Goal: Information Seeking & Learning: Learn about a topic

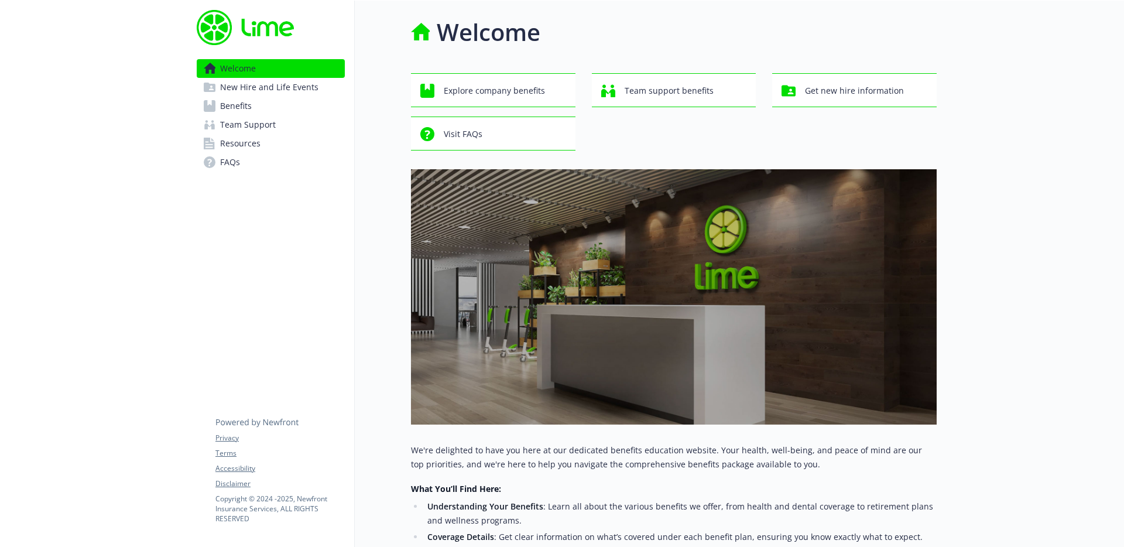
click at [242, 90] on span "New Hire and Life Events" at bounding box center [269, 87] width 98 height 19
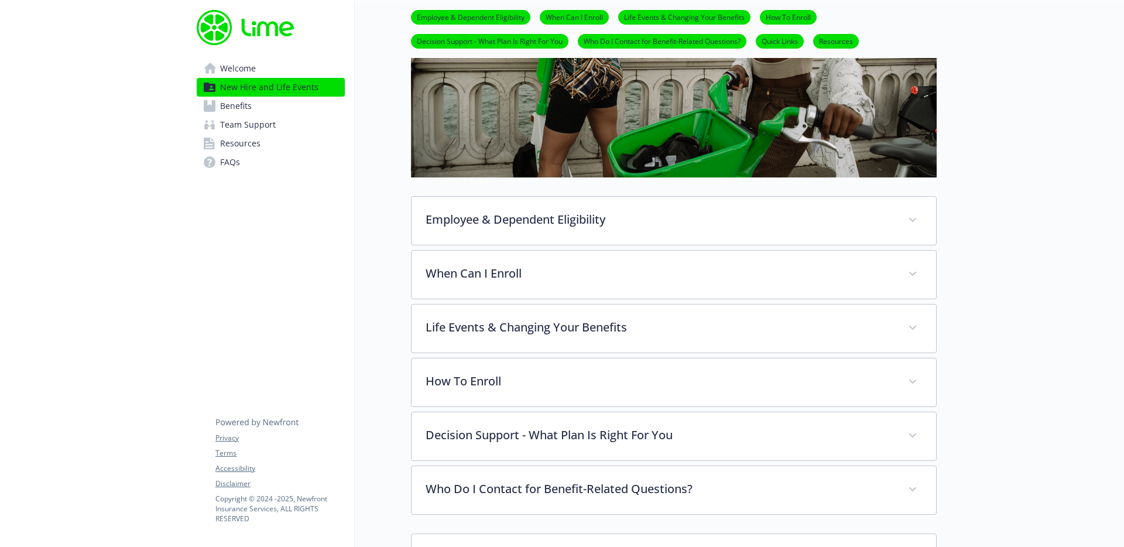
scroll to position [307, 0]
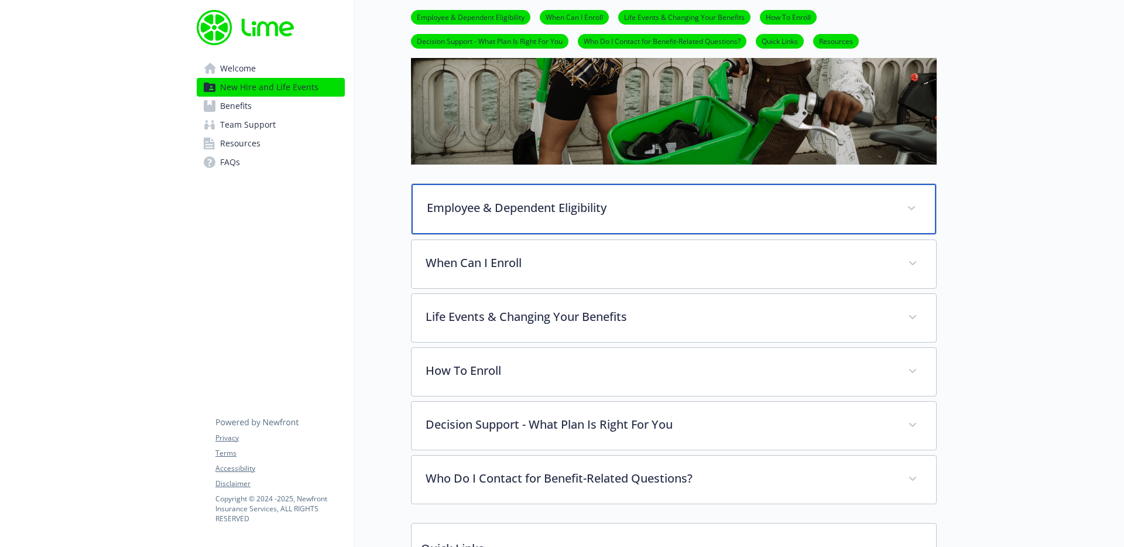
click at [522, 199] on p "Employee & Dependent Eligibility" at bounding box center [660, 208] width 466 height 18
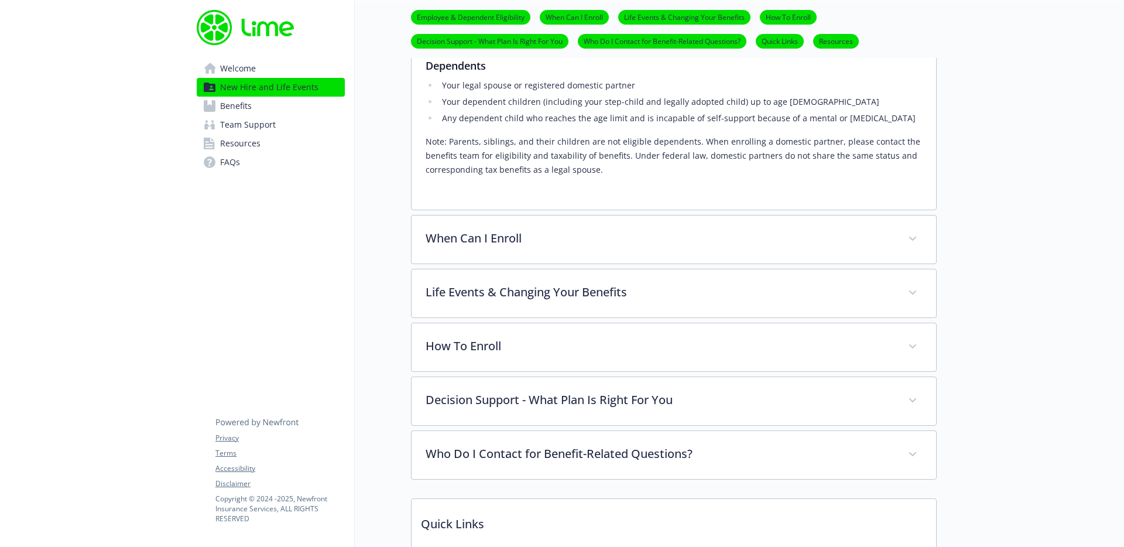
scroll to position [561, 0]
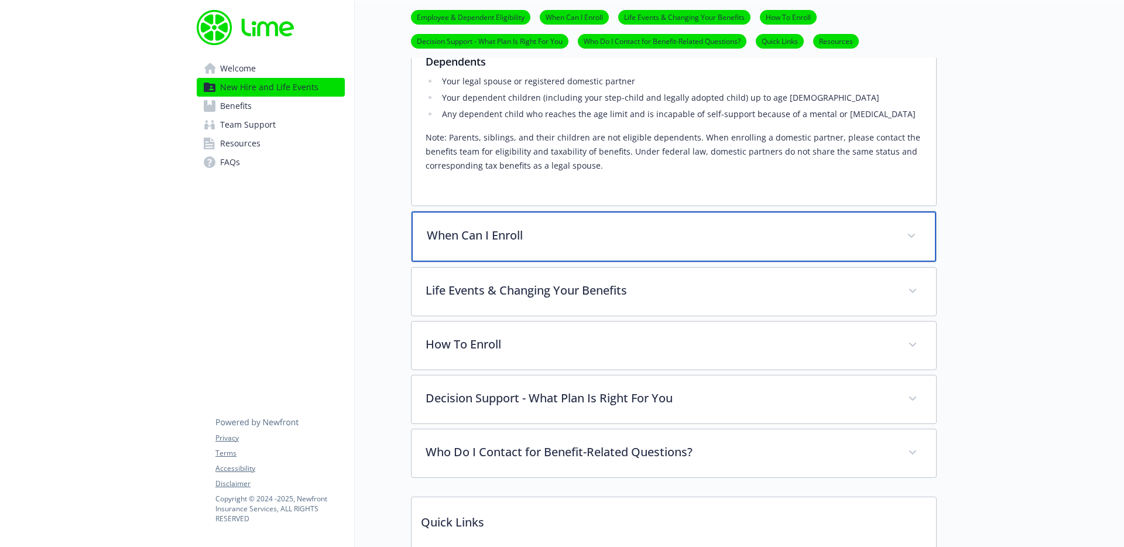
click at [504, 236] on p "When Can I Enroll" at bounding box center [660, 236] width 466 height 18
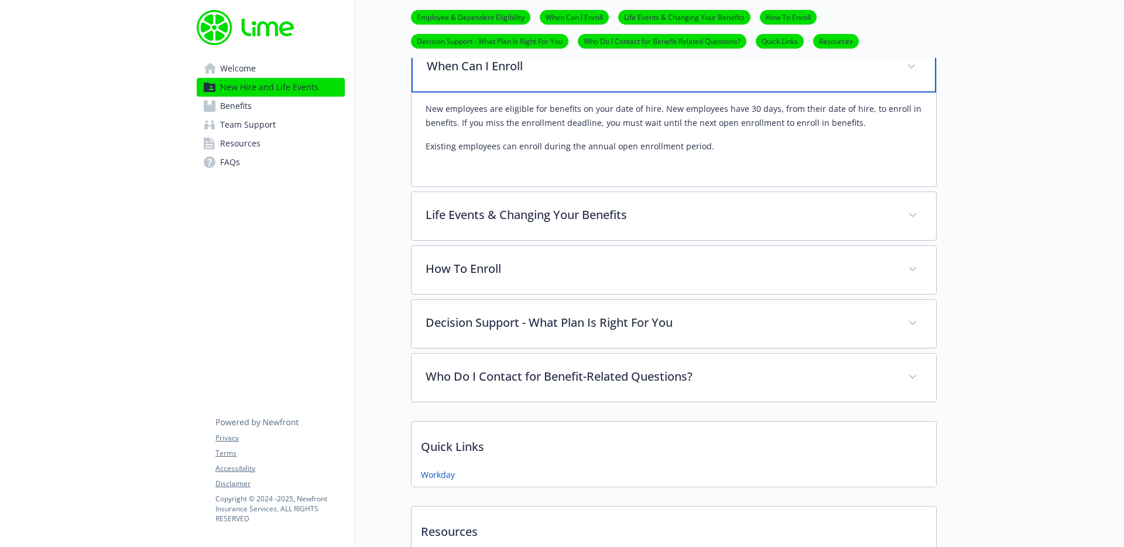
scroll to position [763, 0]
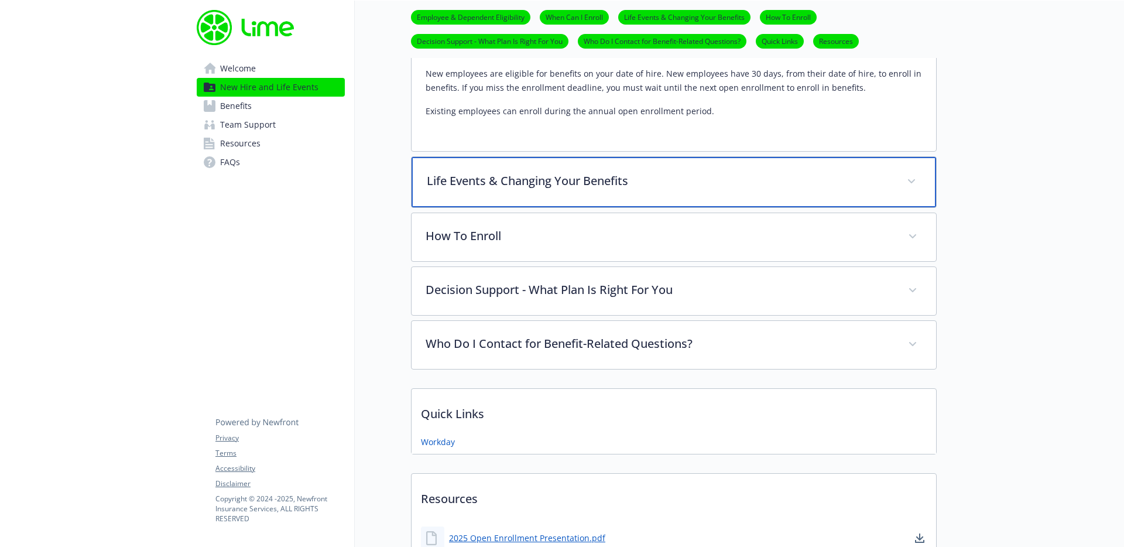
click at [514, 189] on p "Life Events & Changing Your Benefits" at bounding box center [660, 181] width 466 height 18
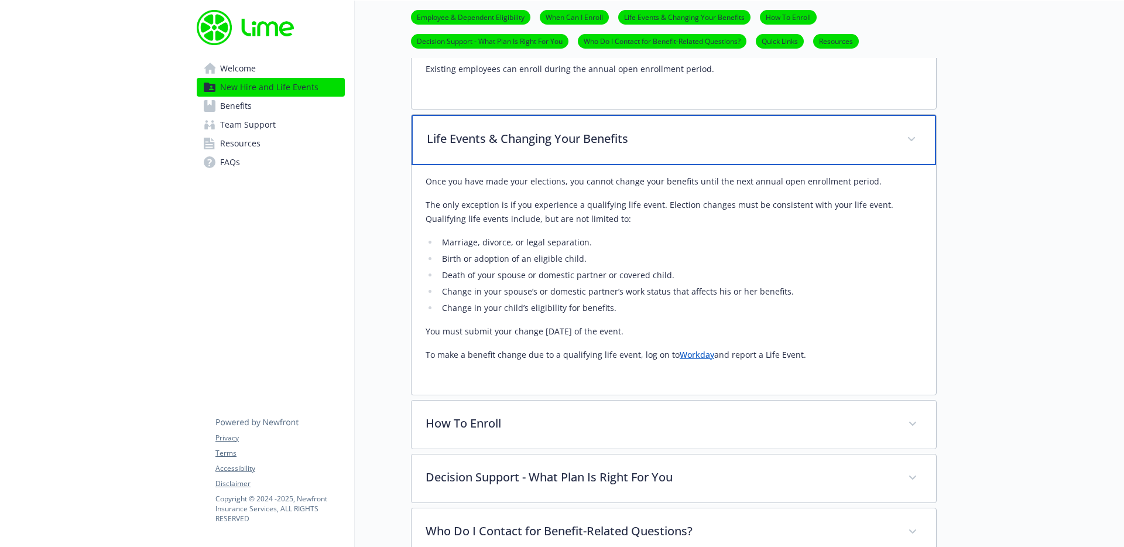
scroll to position [984, 0]
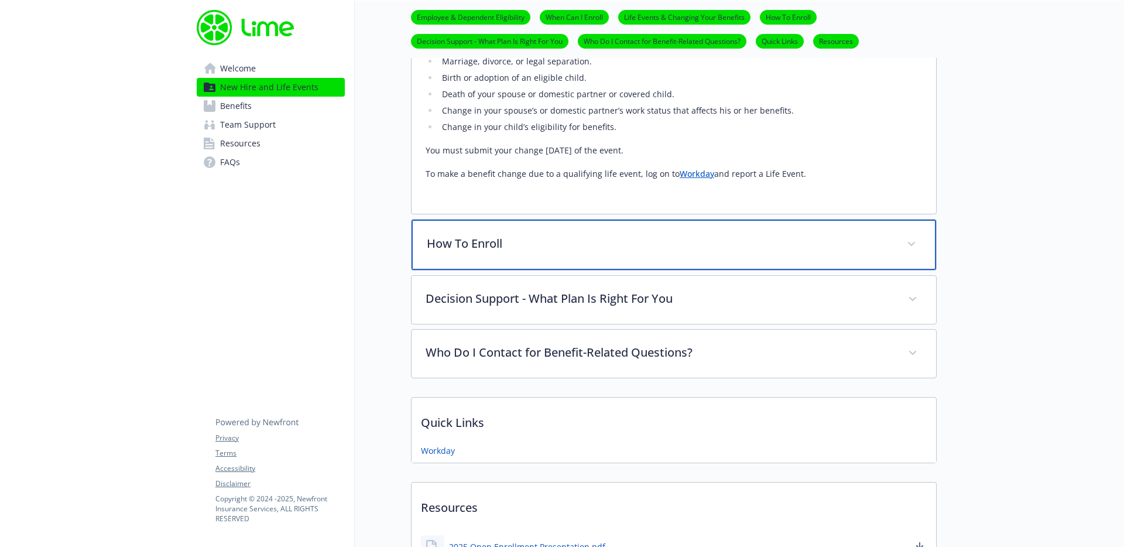
click at [506, 252] on div "How To Enroll" at bounding box center [674, 245] width 525 height 50
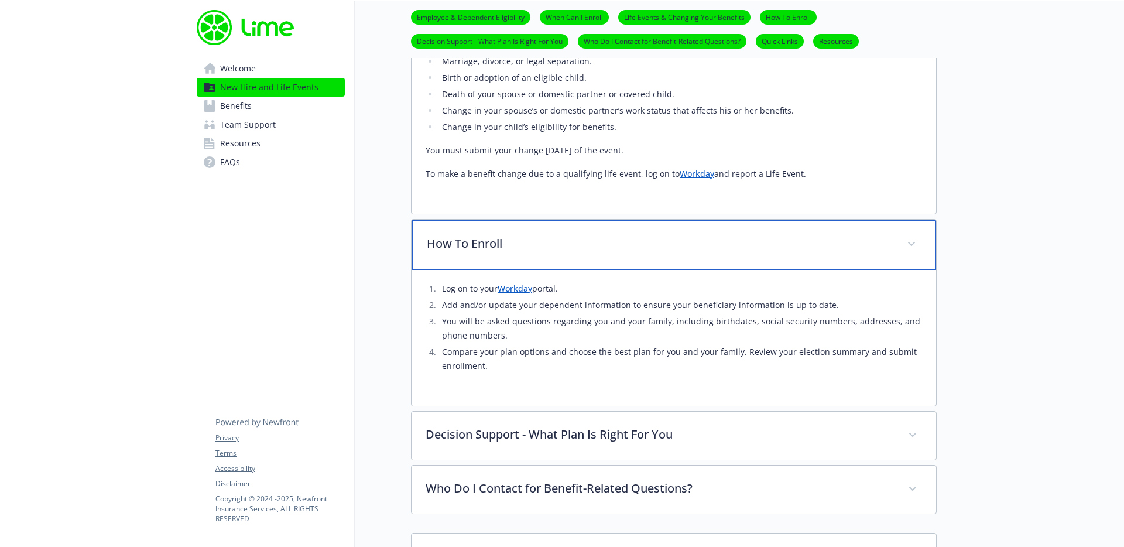
scroll to position [1187, 0]
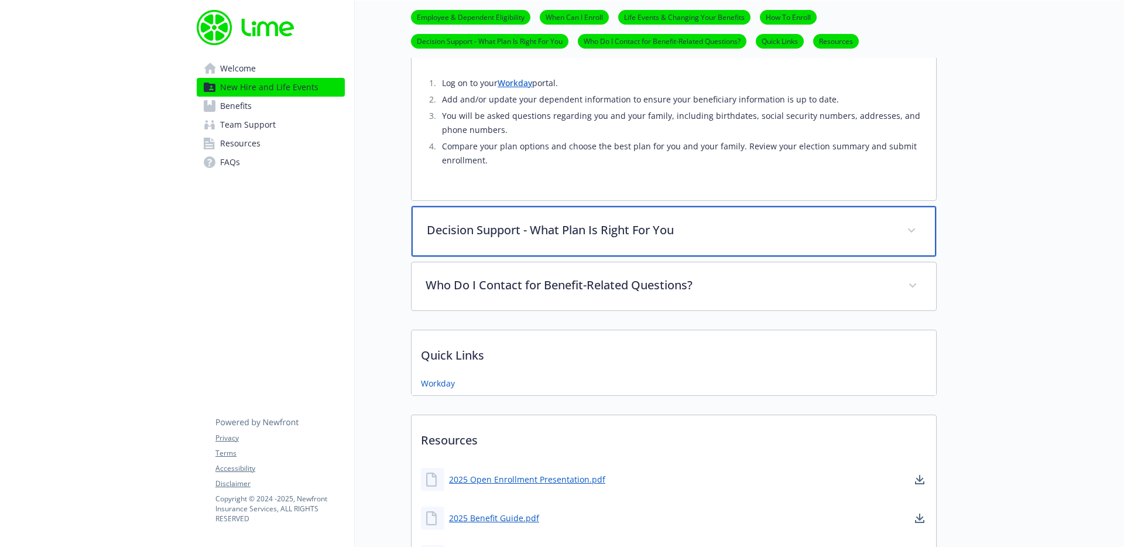
click at [533, 249] on div "Decision Support - What Plan Is Right For You" at bounding box center [674, 231] width 525 height 50
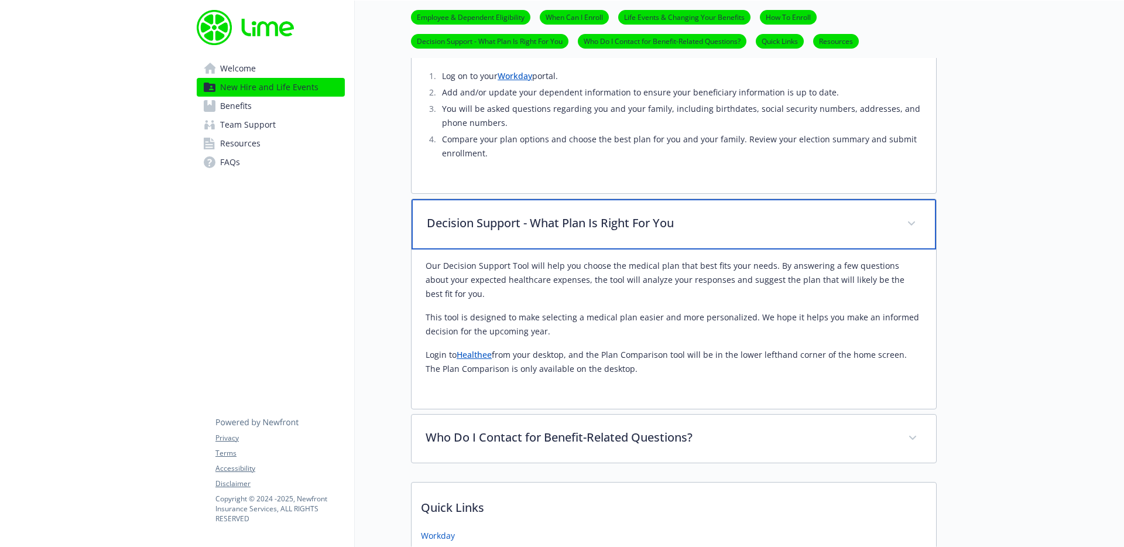
scroll to position [1397, 0]
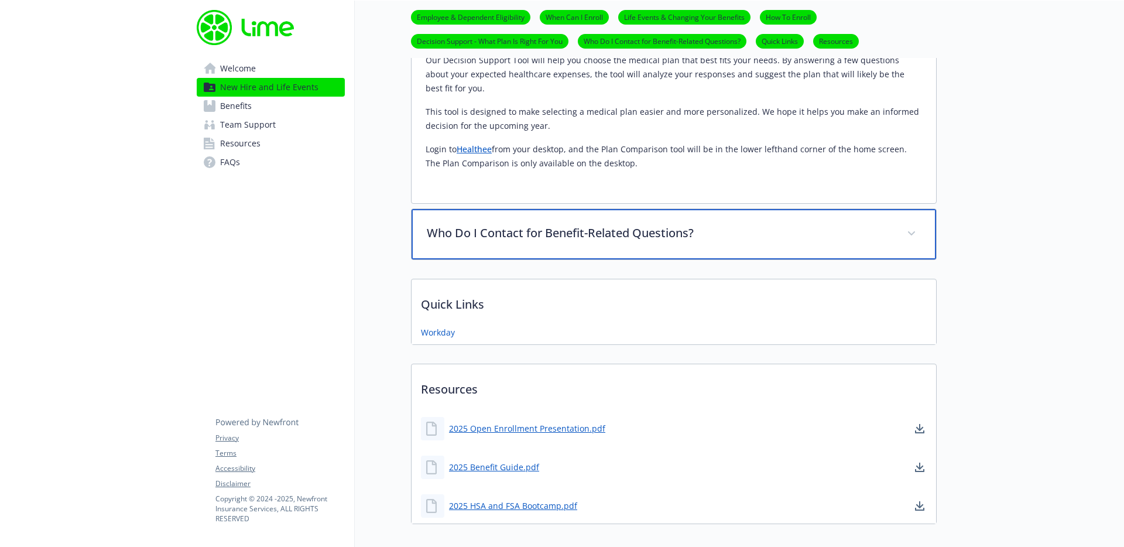
click at [518, 226] on p "Who Do I Contact for Benefit-Related Questions?" at bounding box center [660, 233] width 466 height 18
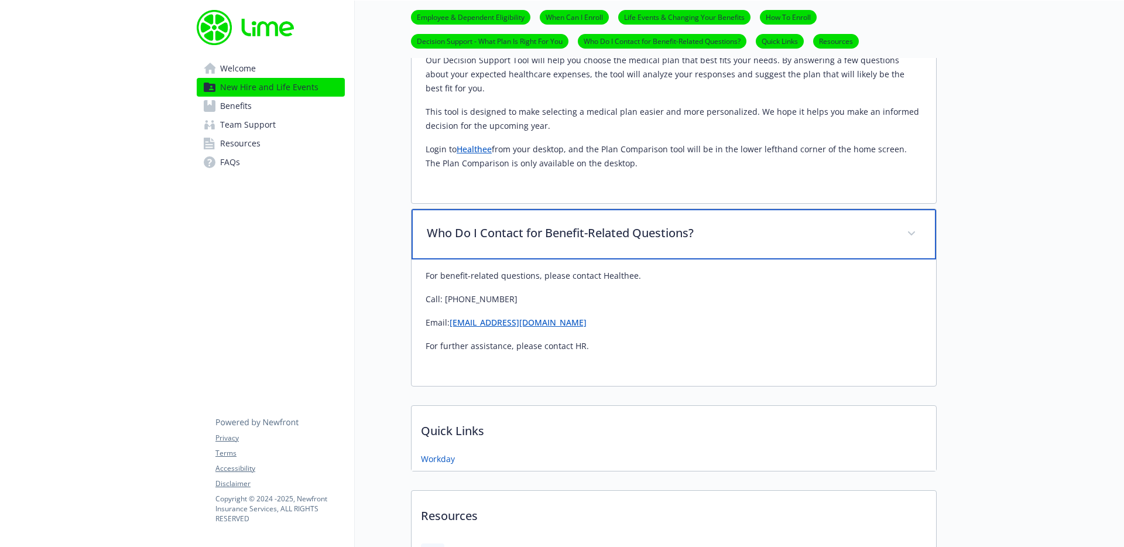
scroll to position [1594, 0]
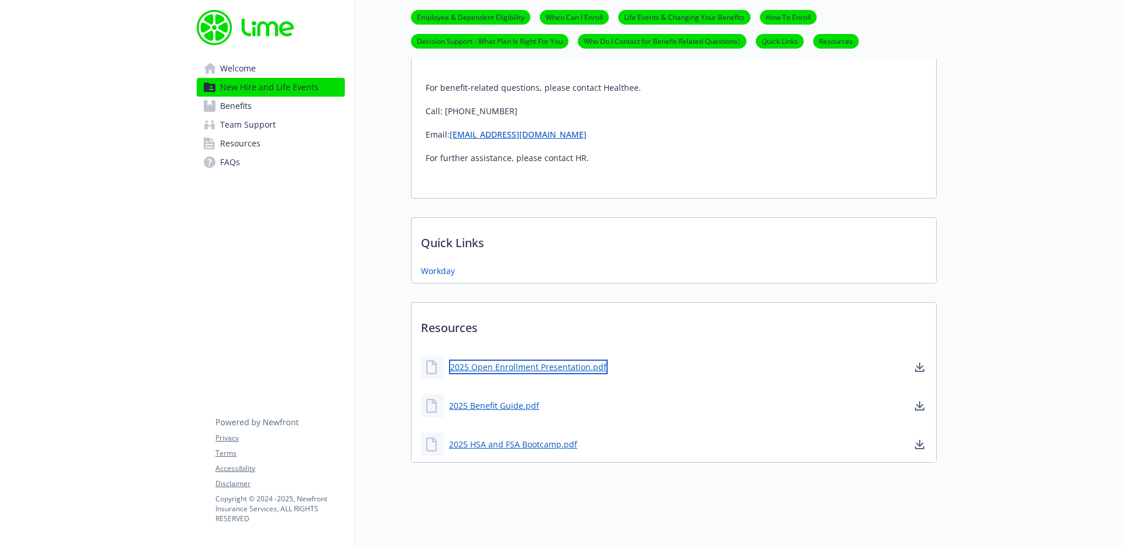
click at [547, 359] on link "2025 Open Enrollment Presentation.pdf" at bounding box center [528, 366] width 159 height 15
click at [530, 398] on link "2025 Benefit Guide.pdf" at bounding box center [495, 405] width 93 height 15
click at [555, 437] on link "2025 HSA and FSA Bootcamp.pdf" at bounding box center [514, 444] width 131 height 15
